Goal: Task Accomplishment & Management: Use online tool/utility

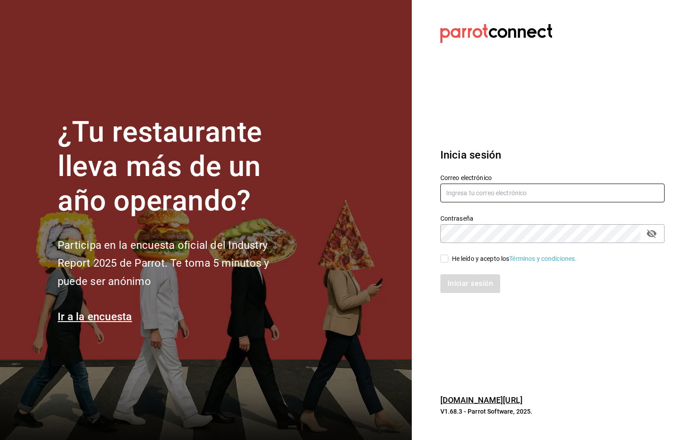
click at [460, 184] on input "text" at bounding box center [553, 193] width 224 height 19
type input "mirna123@gmail.com"
click at [445, 258] on input "He leído y acepto los Términos y condiciones." at bounding box center [445, 259] width 8 height 8
checkbox input "true"
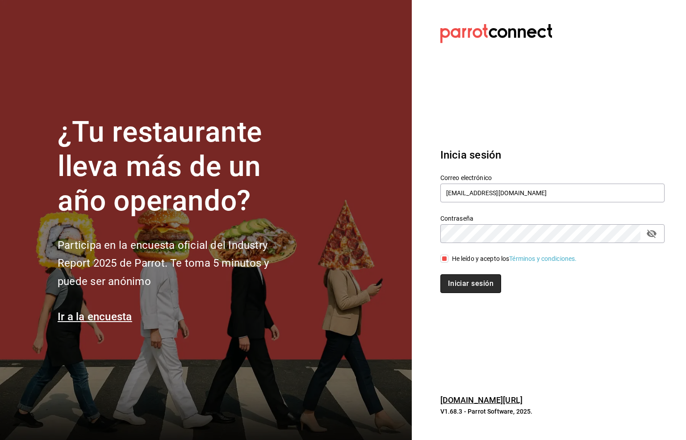
click at [459, 275] on button "Iniciar sesión" at bounding box center [471, 283] width 61 height 19
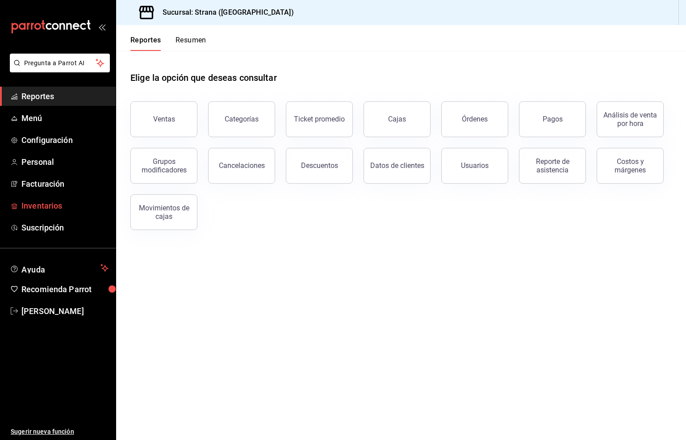
click at [42, 204] on span "Inventarios" at bounding box center [64, 206] width 87 height 12
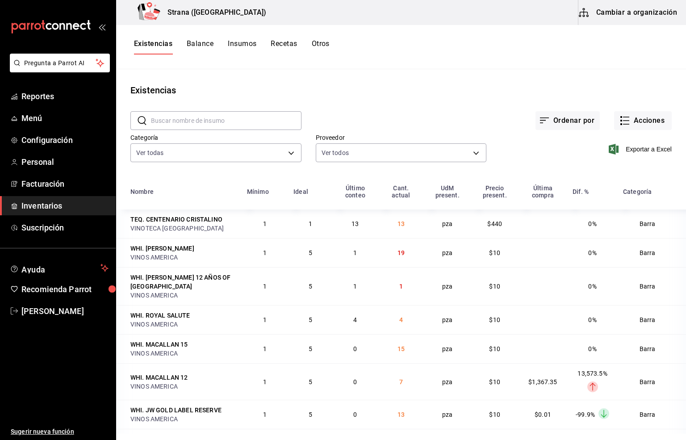
click at [43, 208] on span "Inventarios" at bounding box center [64, 206] width 87 height 12
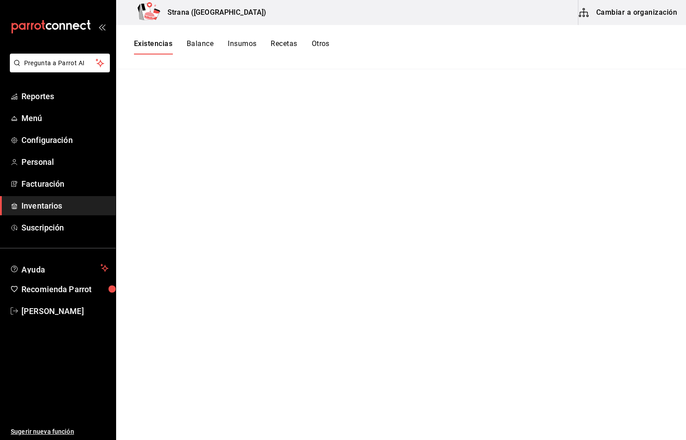
click at [143, 42] on button "Existencias" at bounding box center [153, 46] width 38 height 15
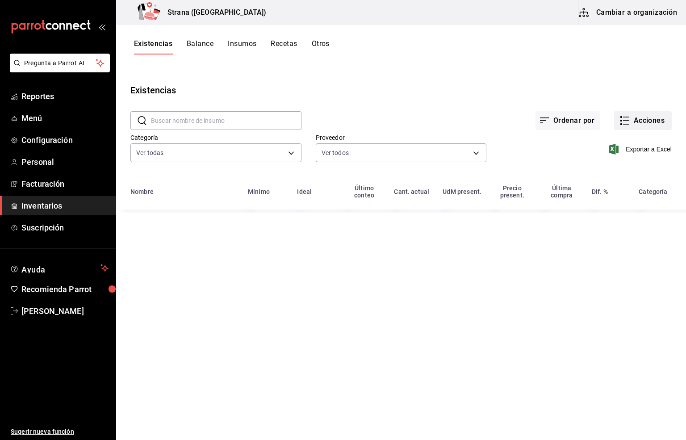
click at [645, 122] on button "Acciones" at bounding box center [644, 120] width 58 height 19
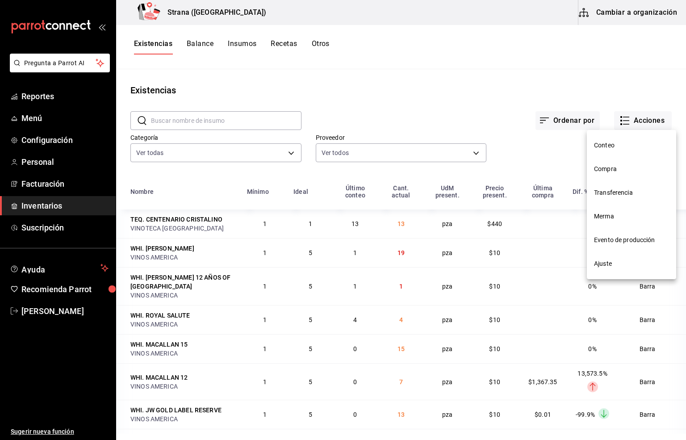
click at [606, 219] on span "Merma" at bounding box center [631, 216] width 75 height 9
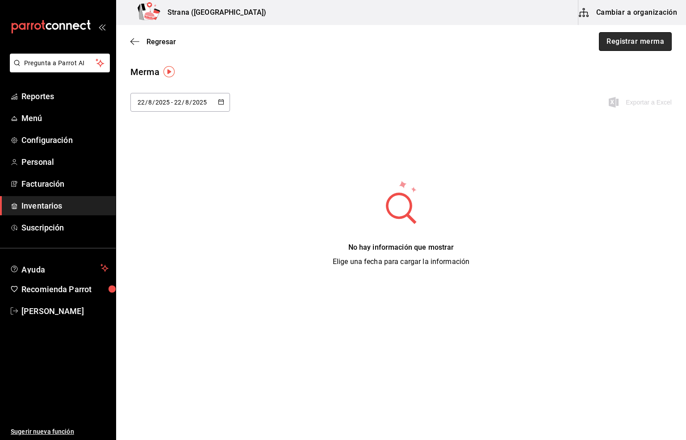
click at [627, 40] on button "Registrar merma" at bounding box center [635, 41] width 73 height 19
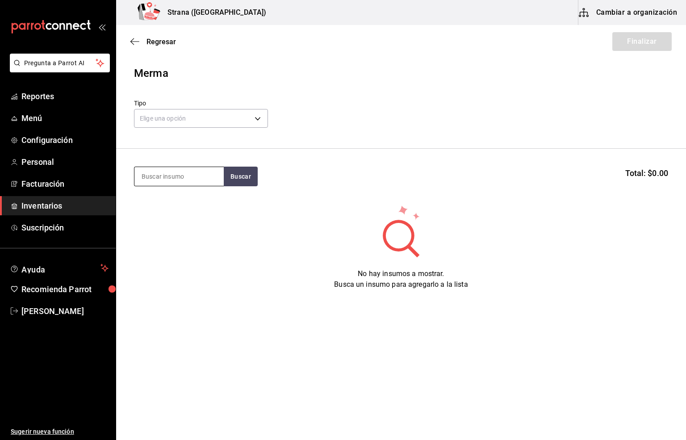
click at [175, 176] on input at bounding box center [179, 176] width 89 height 19
type input "gorra"
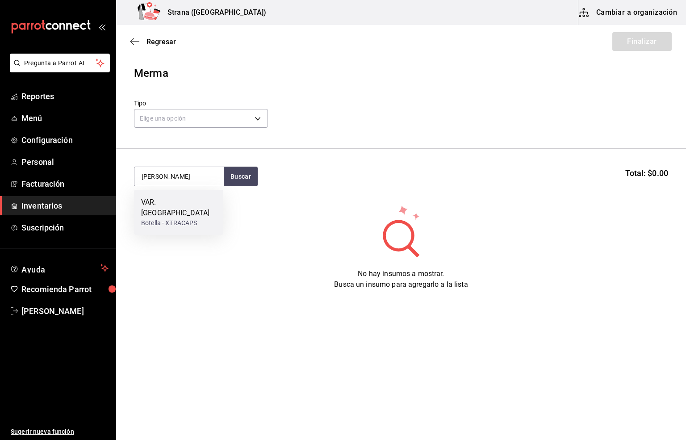
click at [184, 197] on div "VAR. GORRAS" at bounding box center [178, 207] width 75 height 21
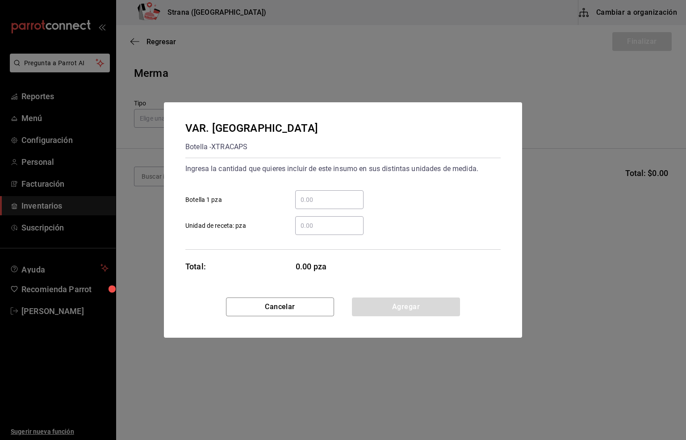
click at [313, 196] on input "​ Botella 1 pza" at bounding box center [329, 199] width 68 height 11
type input "5"
click at [389, 314] on button "Agregar" at bounding box center [406, 307] width 108 height 19
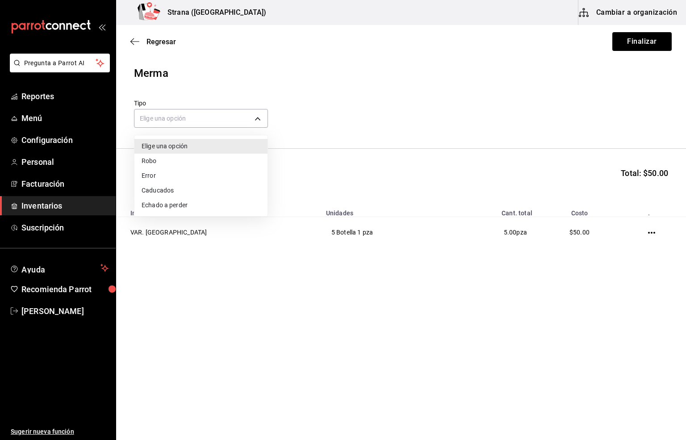
drag, startPoint x: 179, startPoint y: 111, endPoint x: 188, endPoint y: 167, distance: 56.2
click at [177, 111] on body "Pregunta a Parrot AI Reportes Menú Configuración Personal Facturación Inventari…" at bounding box center [343, 195] width 686 height 390
click at [161, 180] on li "Error" at bounding box center [201, 175] width 133 height 15
type input "ERROR"
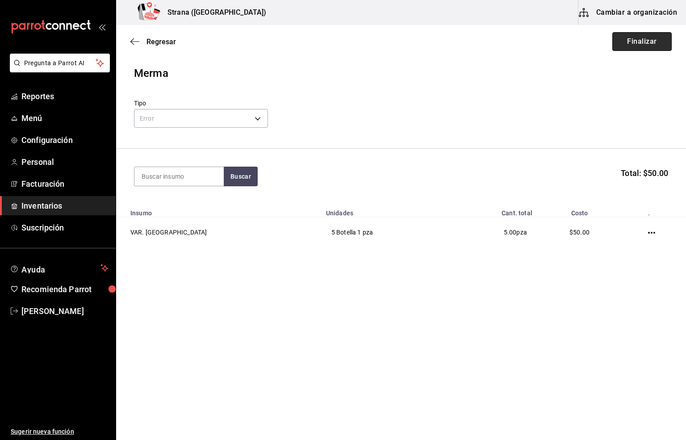
click at [648, 43] on button "Finalizar" at bounding box center [642, 41] width 59 height 19
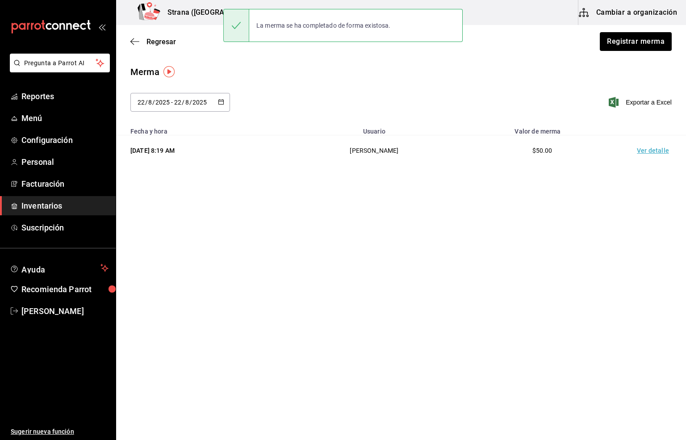
click at [641, 149] on td "Ver detalle" at bounding box center [655, 150] width 63 height 31
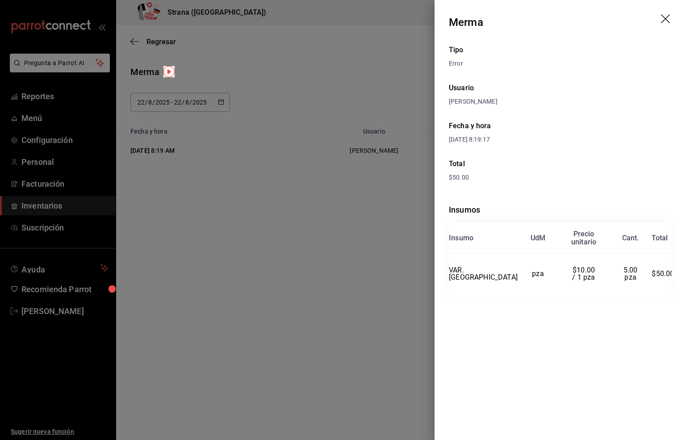
click at [665, 15] on icon "drag" at bounding box center [666, 19] width 11 height 11
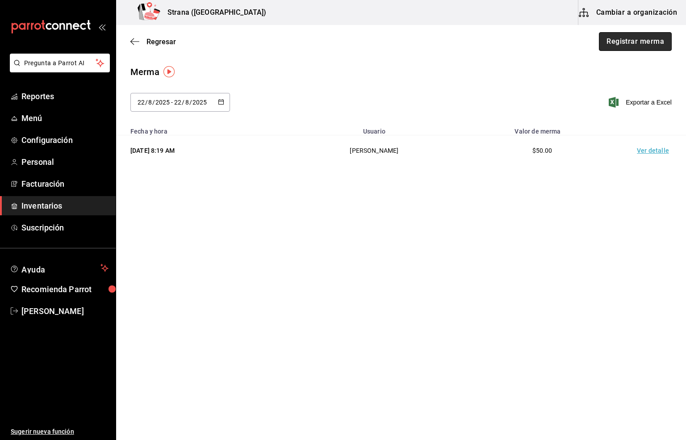
click at [637, 43] on button "Registrar merma" at bounding box center [635, 41] width 73 height 19
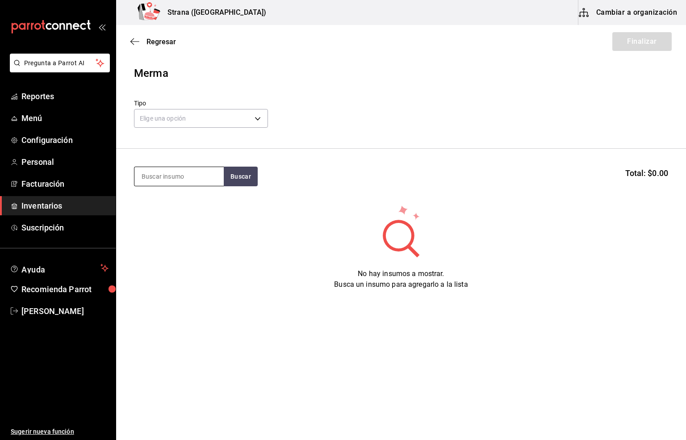
click at [172, 171] on input at bounding box center [179, 176] width 89 height 19
click at [165, 121] on body "Pregunta a Parrot AI Reportes Menú Configuración Personal Facturación Inventari…" at bounding box center [343, 195] width 686 height 390
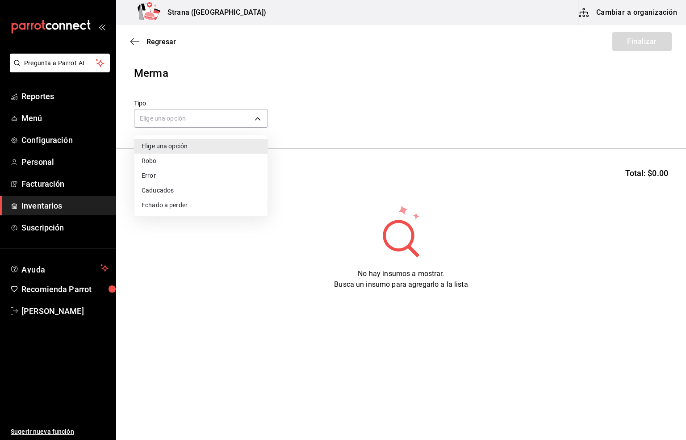
click at [152, 177] on li "Error" at bounding box center [201, 175] width 133 height 15
type input "ERROR"
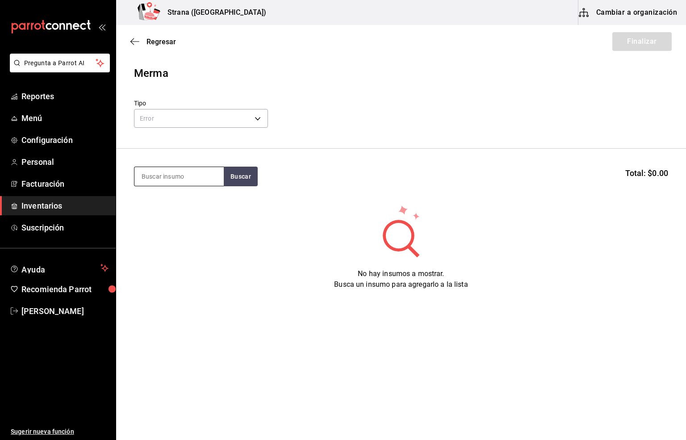
click at [170, 173] on input at bounding box center [179, 176] width 89 height 19
type input "agua"
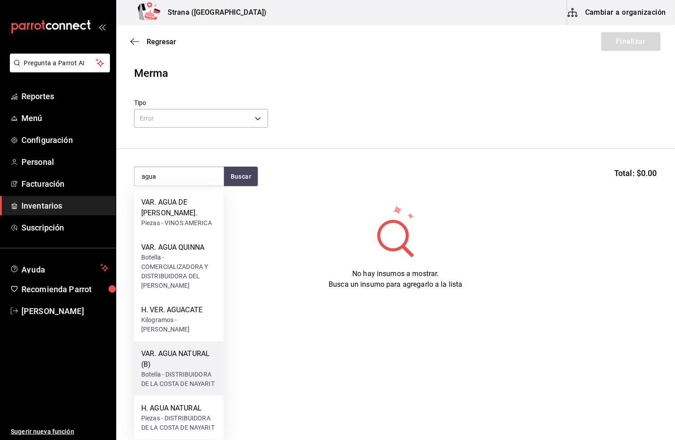
click at [181, 367] on div "VAR. AGUA NATURAL (B)" at bounding box center [178, 359] width 75 height 21
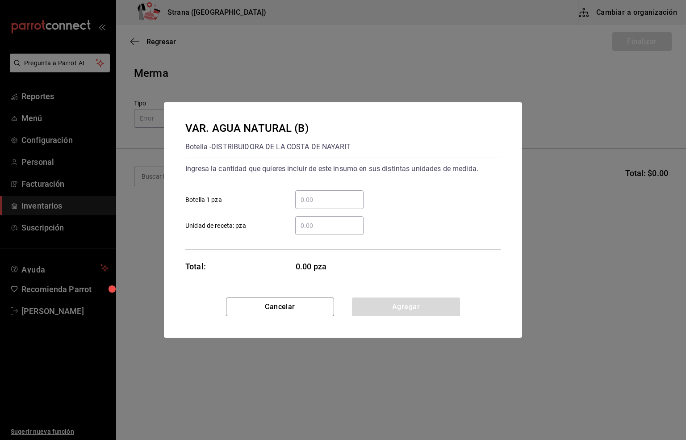
click at [310, 226] on input "​ Unidad de receta: pza" at bounding box center [329, 225] width 68 height 11
type input "24"
click at [395, 304] on button "Agregar" at bounding box center [406, 307] width 108 height 19
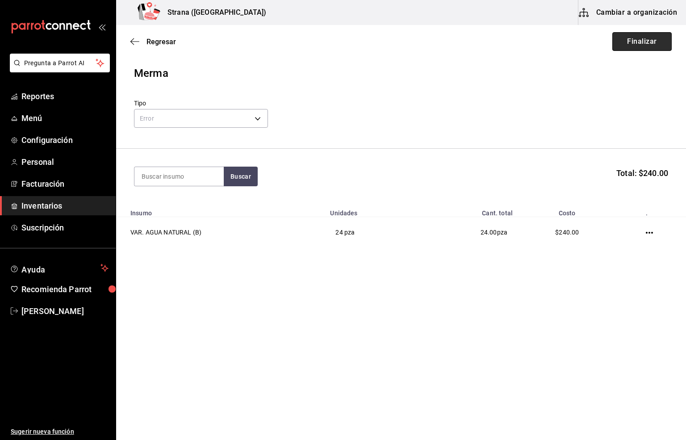
drag, startPoint x: 638, startPoint y: 42, endPoint x: 634, endPoint y: 46, distance: 5.7
click at [637, 42] on button "Finalizar" at bounding box center [642, 41] width 59 height 19
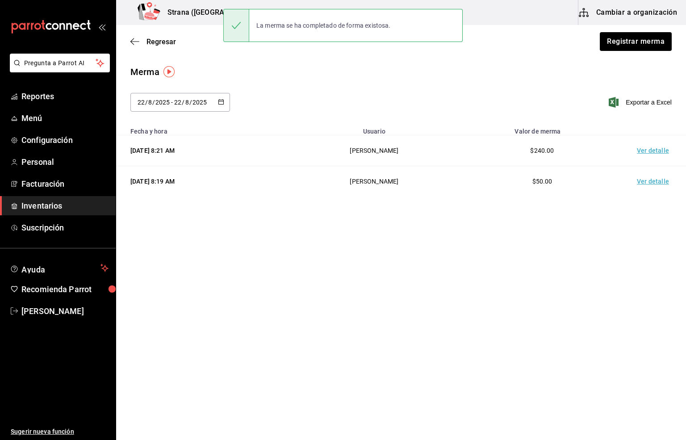
click at [643, 151] on td "Ver detalle" at bounding box center [655, 150] width 63 height 31
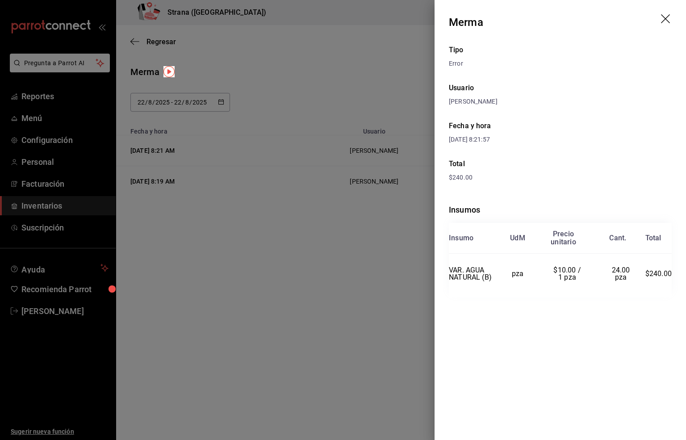
click at [662, 14] on icon "drag" at bounding box center [666, 19] width 11 height 11
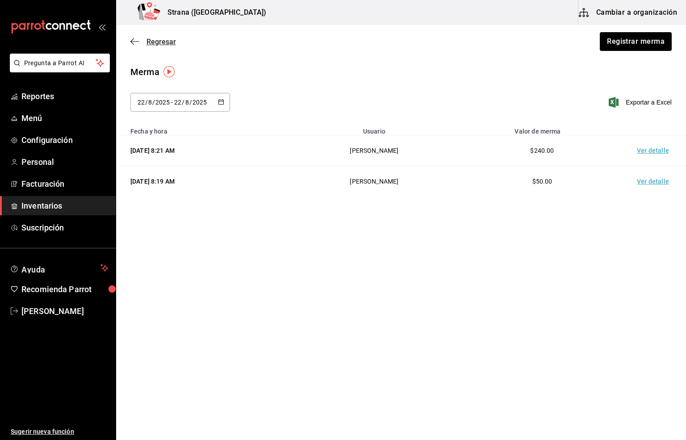
click at [165, 38] on span "Regresar" at bounding box center [161, 42] width 29 height 8
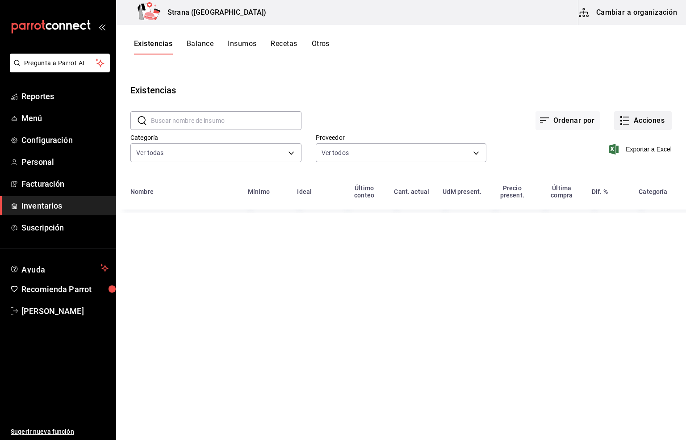
click at [636, 117] on button "Acciones" at bounding box center [644, 120] width 58 height 19
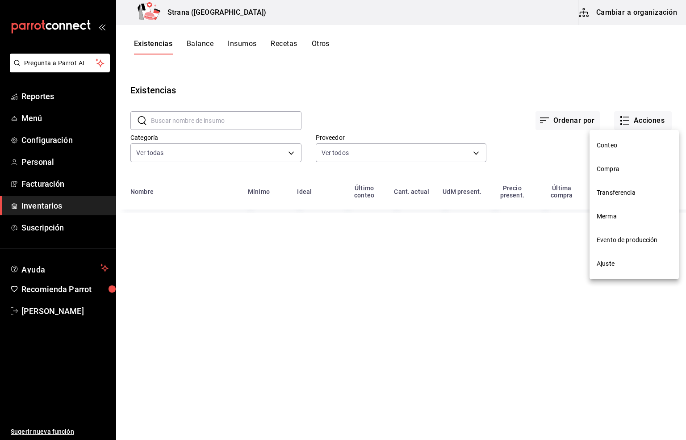
click at [615, 171] on span "Compra" at bounding box center [634, 168] width 75 height 9
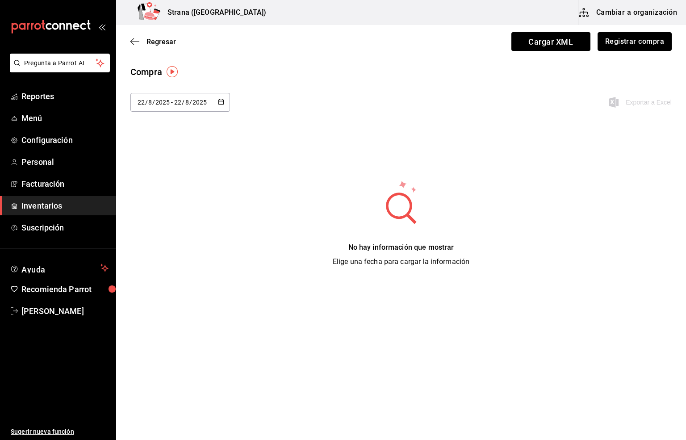
click at [627, 45] on button "Registrar compra" at bounding box center [635, 41] width 74 height 19
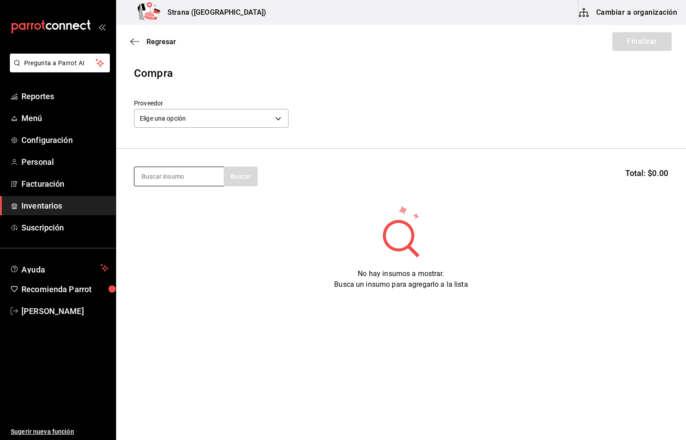
click at [185, 170] on input at bounding box center [179, 176] width 89 height 19
type input "agua"
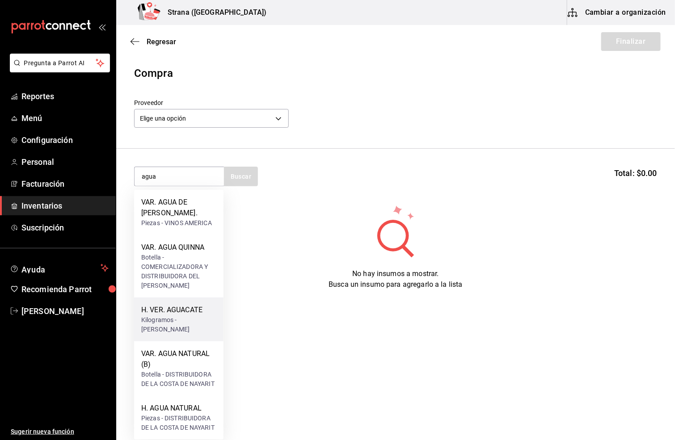
scroll to position [3, 0]
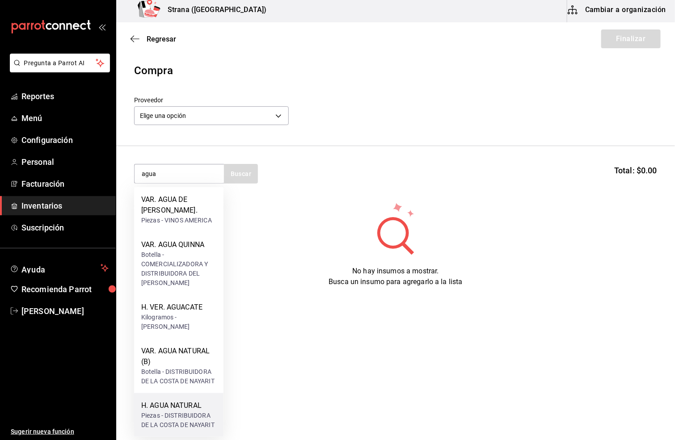
click at [164, 405] on div "H. AGUA NATURAL" at bounding box center [178, 405] width 75 height 11
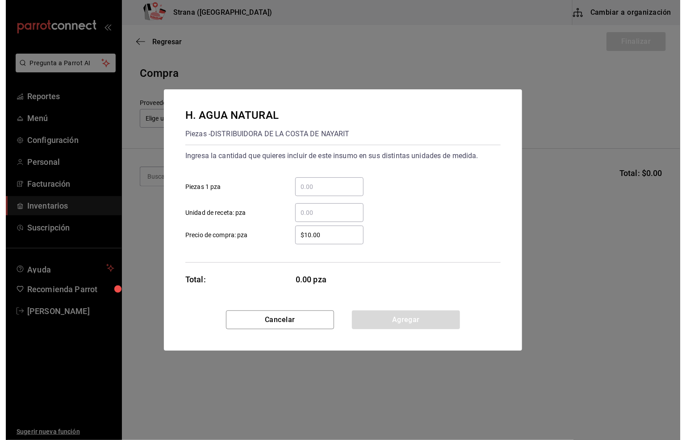
scroll to position [0, 0]
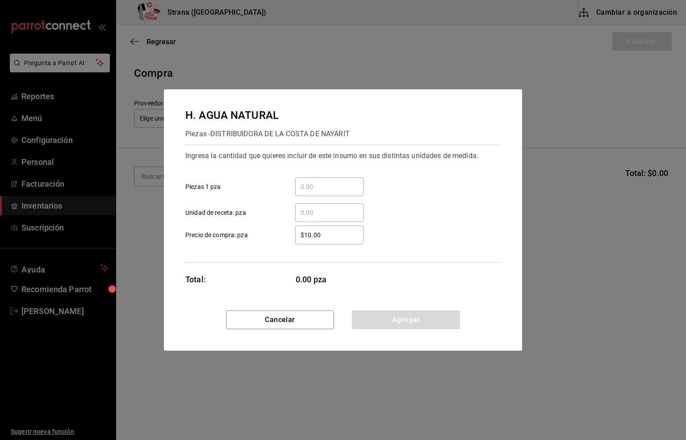
click at [310, 215] on input "​ Unidad de receta: pza" at bounding box center [329, 212] width 68 height 11
type input "24"
click at [412, 324] on button "Agregar" at bounding box center [406, 320] width 108 height 19
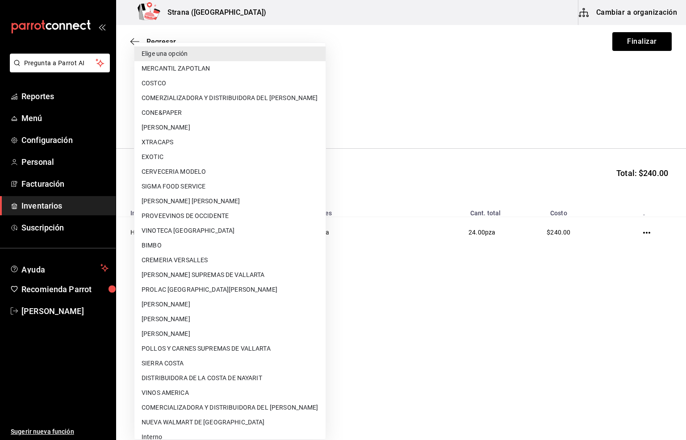
drag, startPoint x: 169, startPoint y: 116, endPoint x: 191, endPoint y: 226, distance: 112.1
click at [168, 116] on body "Pregunta a Parrot AI Reportes Menú Configuración Personal Facturación Inventari…" at bounding box center [343, 195] width 686 height 390
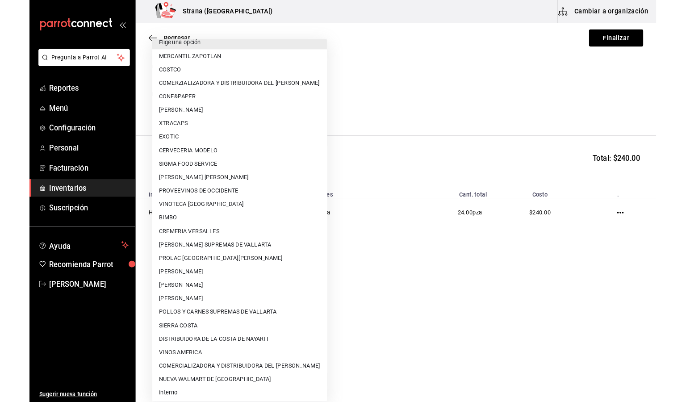
scroll to position [9, 0]
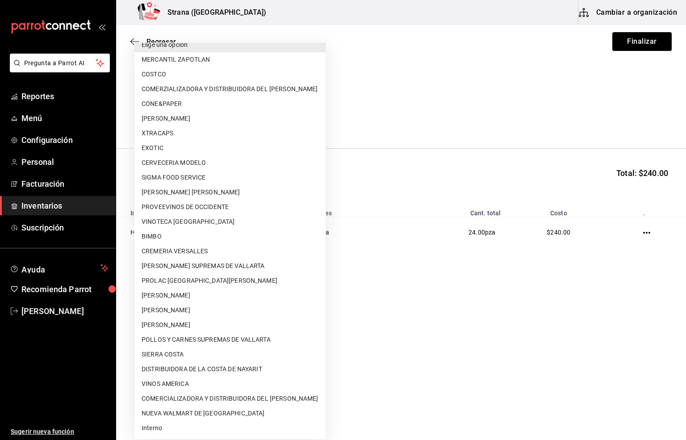
click at [157, 430] on li "Interno" at bounding box center [230, 428] width 191 height 15
type input "8f59523e-768f-4f75-81e2-699d8d2926c5"
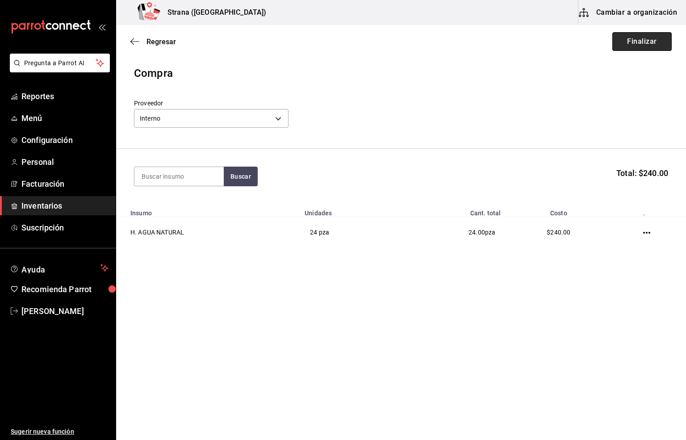
click at [619, 36] on button "Finalizar" at bounding box center [642, 41] width 59 height 19
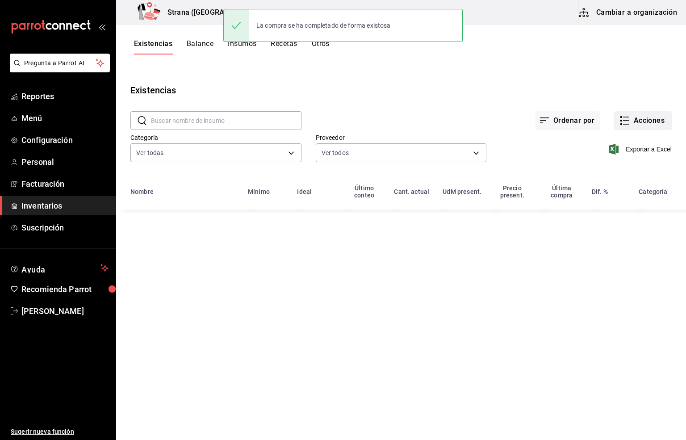
click at [643, 117] on button "Acciones" at bounding box center [644, 120] width 58 height 19
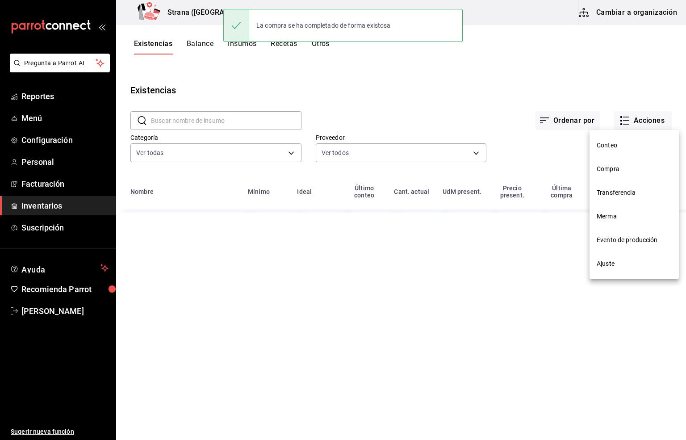
click at [610, 173] on span "Compra" at bounding box center [634, 168] width 75 height 9
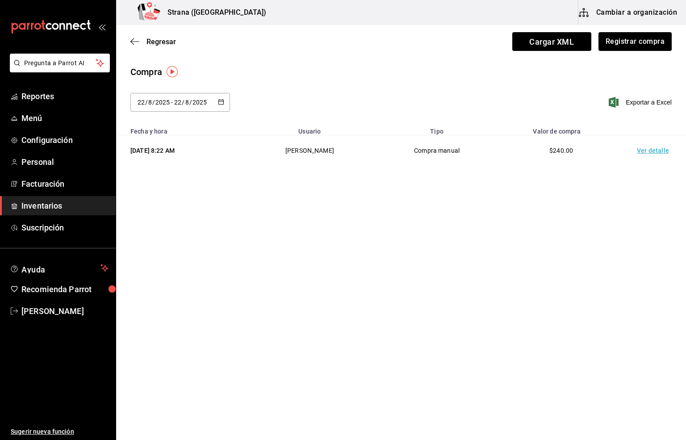
click at [652, 153] on td "Ver detalle" at bounding box center [655, 150] width 63 height 31
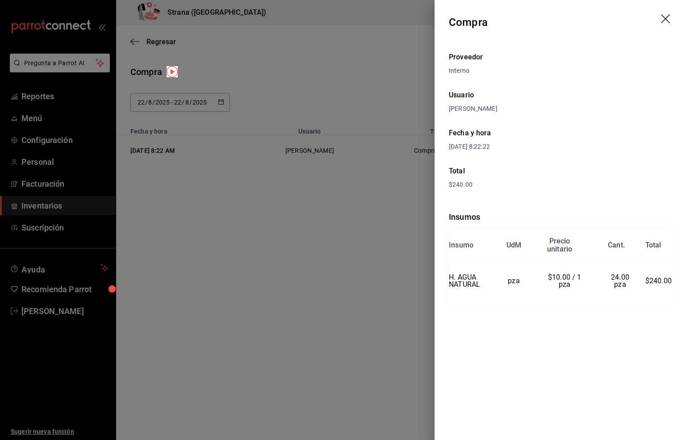
click at [665, 21] on icon "drag" at bounding box center [666, 19] width 11 height 11
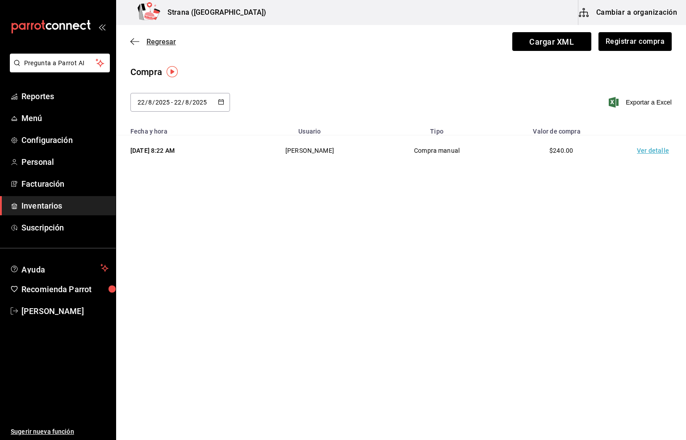
click at [157, 41] on span "Regresar" at bounding box center [161, 42] width 29 height 8
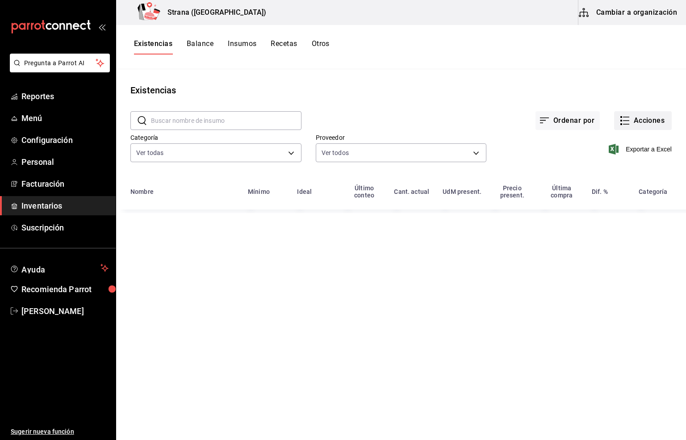
click at [640, 118] on button "Acciones" at bounding box center [644, 120] width 58 height 19
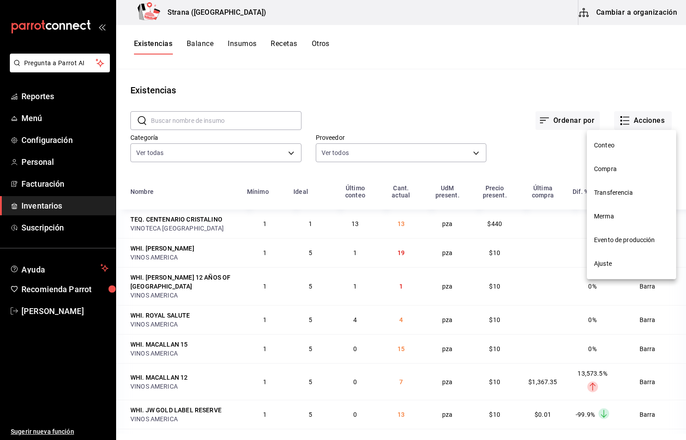
click at [613, 218] on span "Merma" at bounding box center [631, 216] width 75 height 9
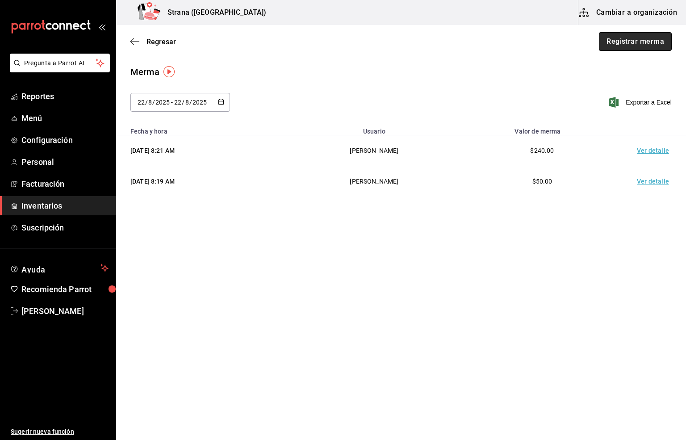
click at [637, 36] on button "Registrar merma" at bounding box center [635, 41] width 73 height 19
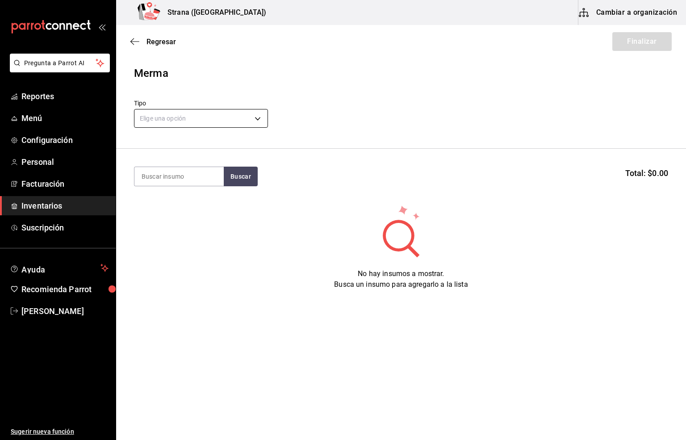
click at [155, 111] on body "Pregunta a Parrot AI Reportes Menú Configuración Personal Facturación Inventari…" at bounding box center [343, 195] width 686 height 390
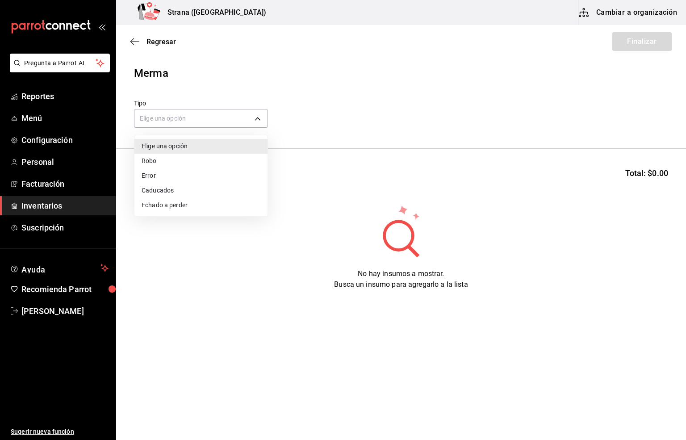
click at [149, 177] on li "Error" at bounding box center [201, 175] width 133 height 15
type input "ERROR"
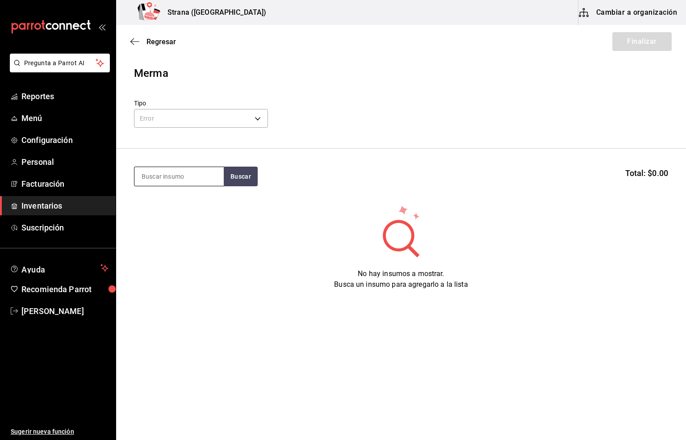
click at [165, 174] on input at bounding box center [179, 176] width 89 height 19
type input "barra libre te"
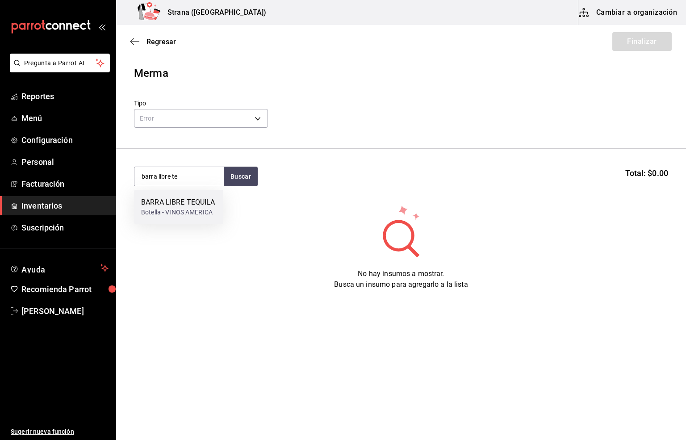
click at [184, 202] on div "BARRA LIBRE TEQUILA" at bounding box center [178, 202] width 74 height 11
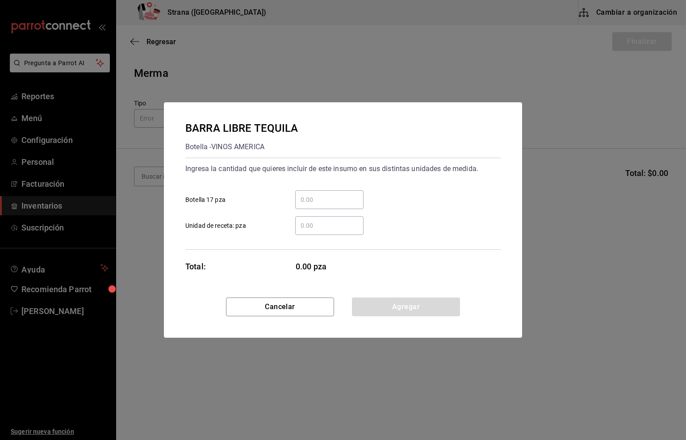
click at [311, 197] on input "​ Botella 17 pza" at bounding box center [329, 199] width 68 height 11
type input "2"
click at [400, 312] on button "Agregar" at bounding box center [406, 307] width 108 height 19
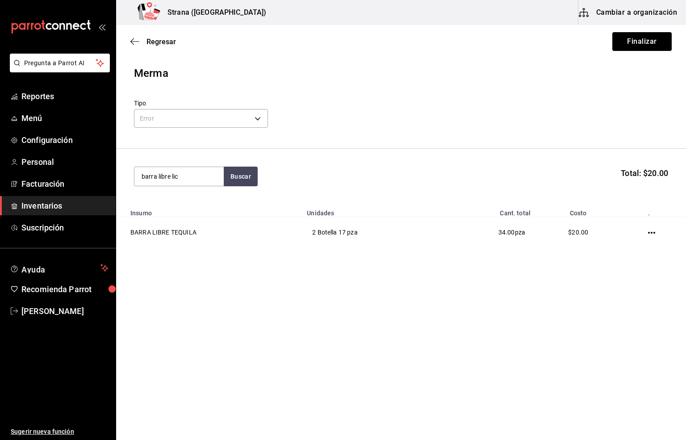
type input "barra libre lic"
click at [169, 206] on div "BARRA LIBRE LICOR" at bounding box center [177, 202] width 72 height 11
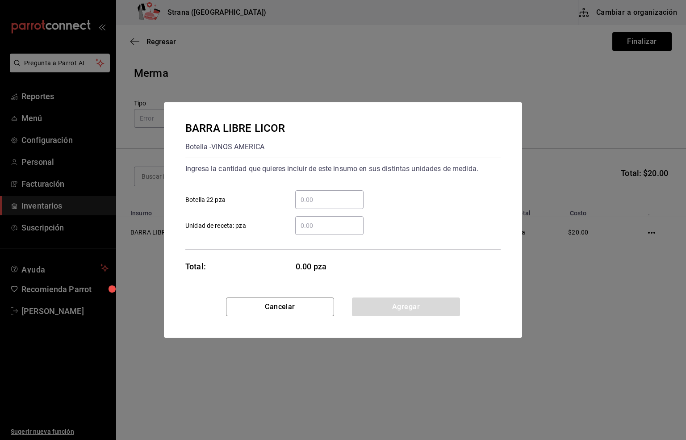
click at [302, 201] on input "​ Botella 22 pza" at bounding box center [329, 199] width 68 height 11
type input "1"
click at [377, 304] on button "Agregar" at bounding box center [406, 307] width 108 height 19
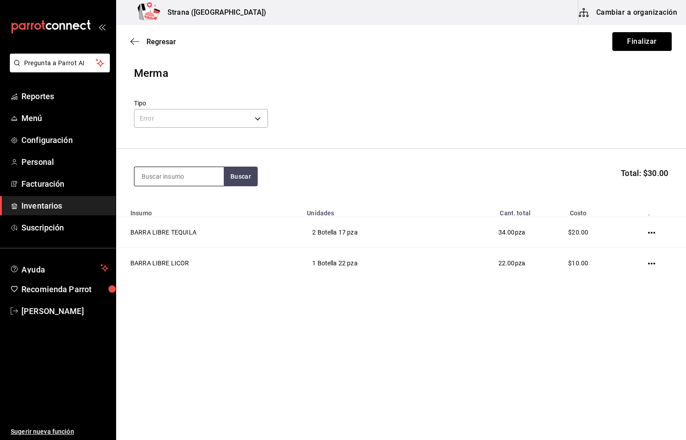
click at [160, 172] on input at bounding box center [179, 176] width 89 height 19
type input "jugos"
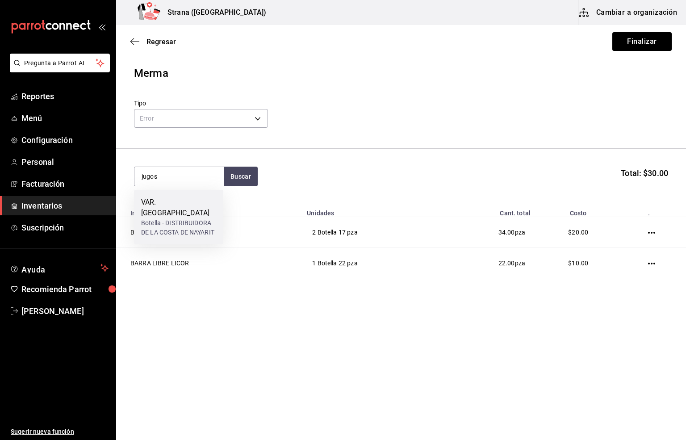
click at [147, 219] on div "Botella - DISTRIBUIDORA DE LA COSTA DE NAYARIT" at bounding box center [178, 228] width 75 height 19
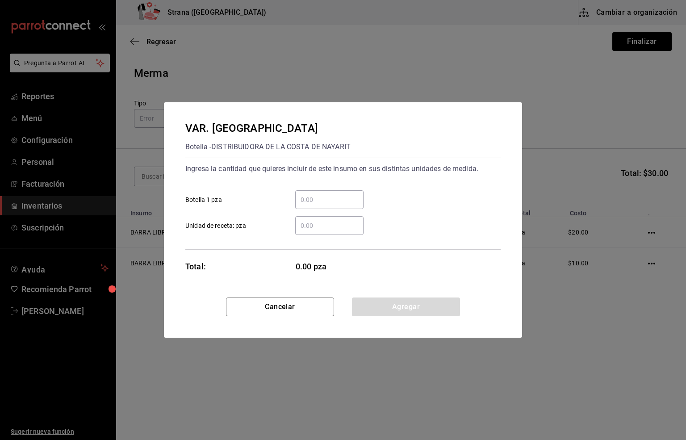
click at [306, 228] on input "​ Unidad de receta: pza" at bounding box center [329, 225] width 68 height 11
type input "12"
click at [377, 308] on button "Agregar" at bounding box center [406, 307] width 108 height 19
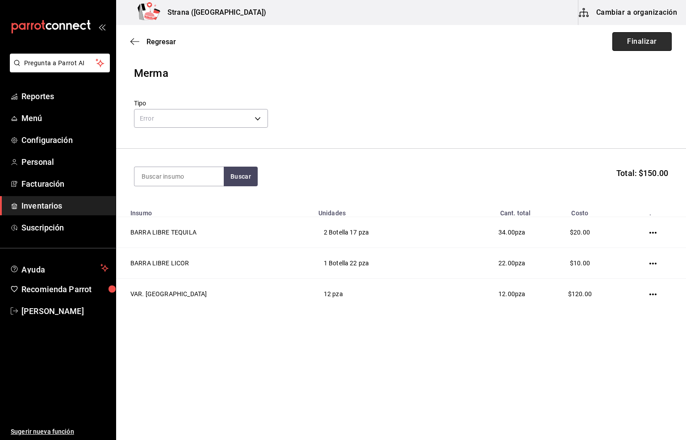
click at [636, 45] on button "Finalizar" at bounding box center [642, 41] width 59 height 19
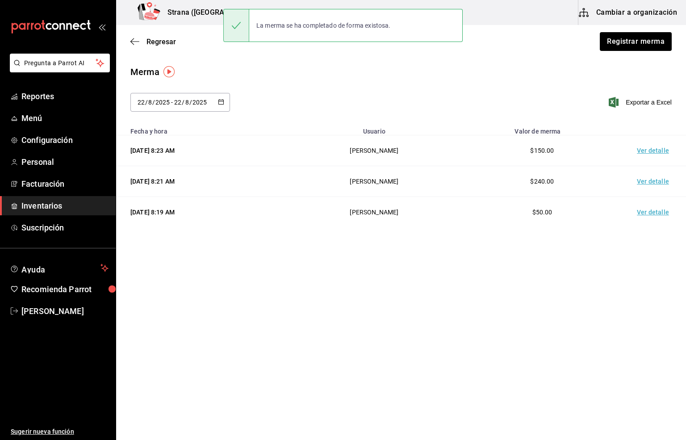
click at [648, 155] on td "Ver detalle" at bounding box center [655, 150] width 63 height 31
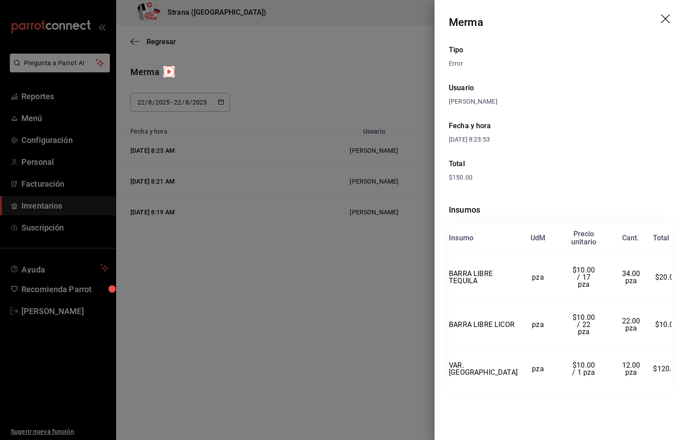
click at [664, 15] on icon "drag" at bounding box center [666, 19] width 11 height 11
